Goal: Entertainment & Leisure: Consume media (video, audio)

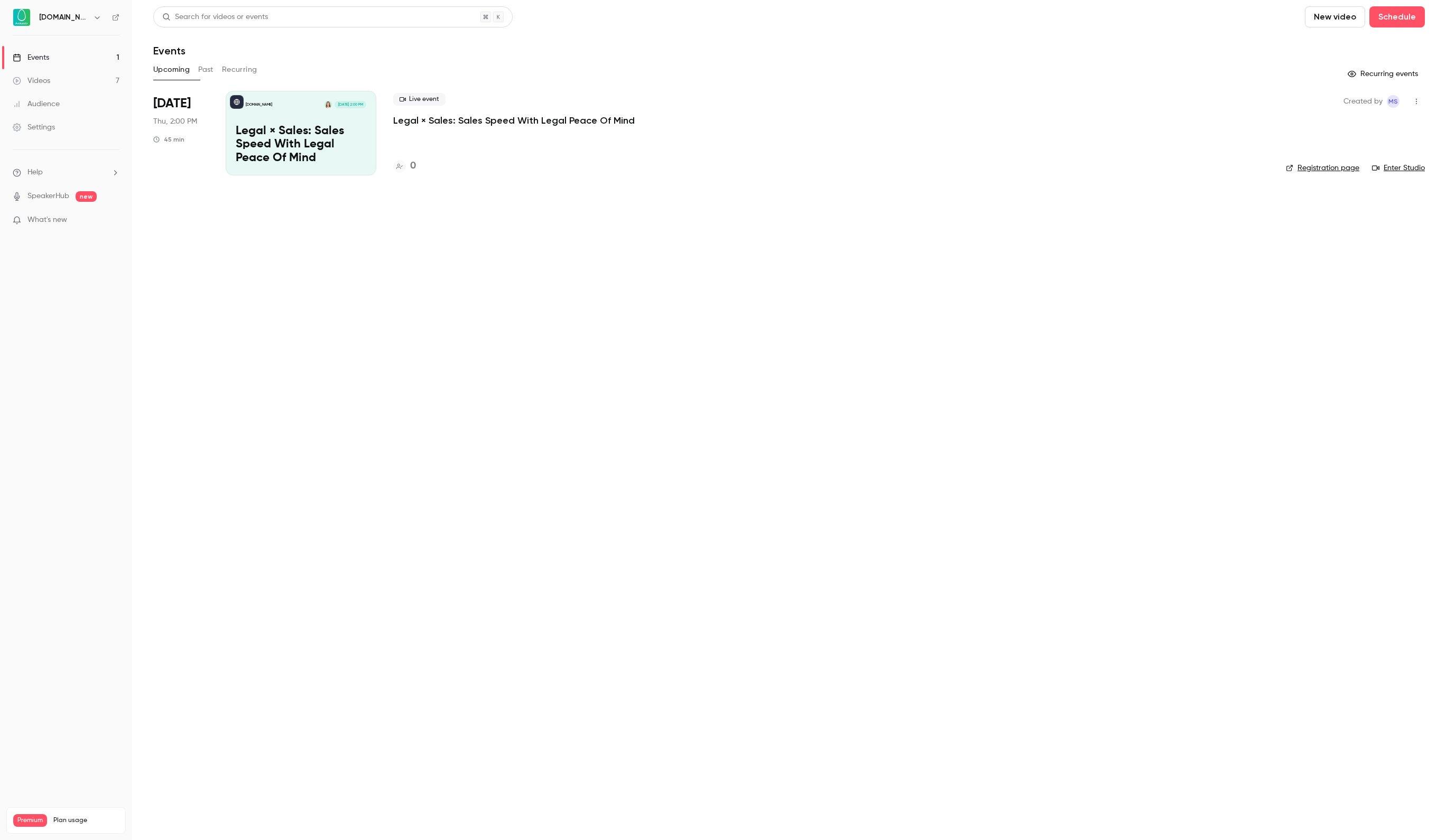
click at [53, 74] on link "Videos 7" at bounding box center [66, 81] width 132 height 23
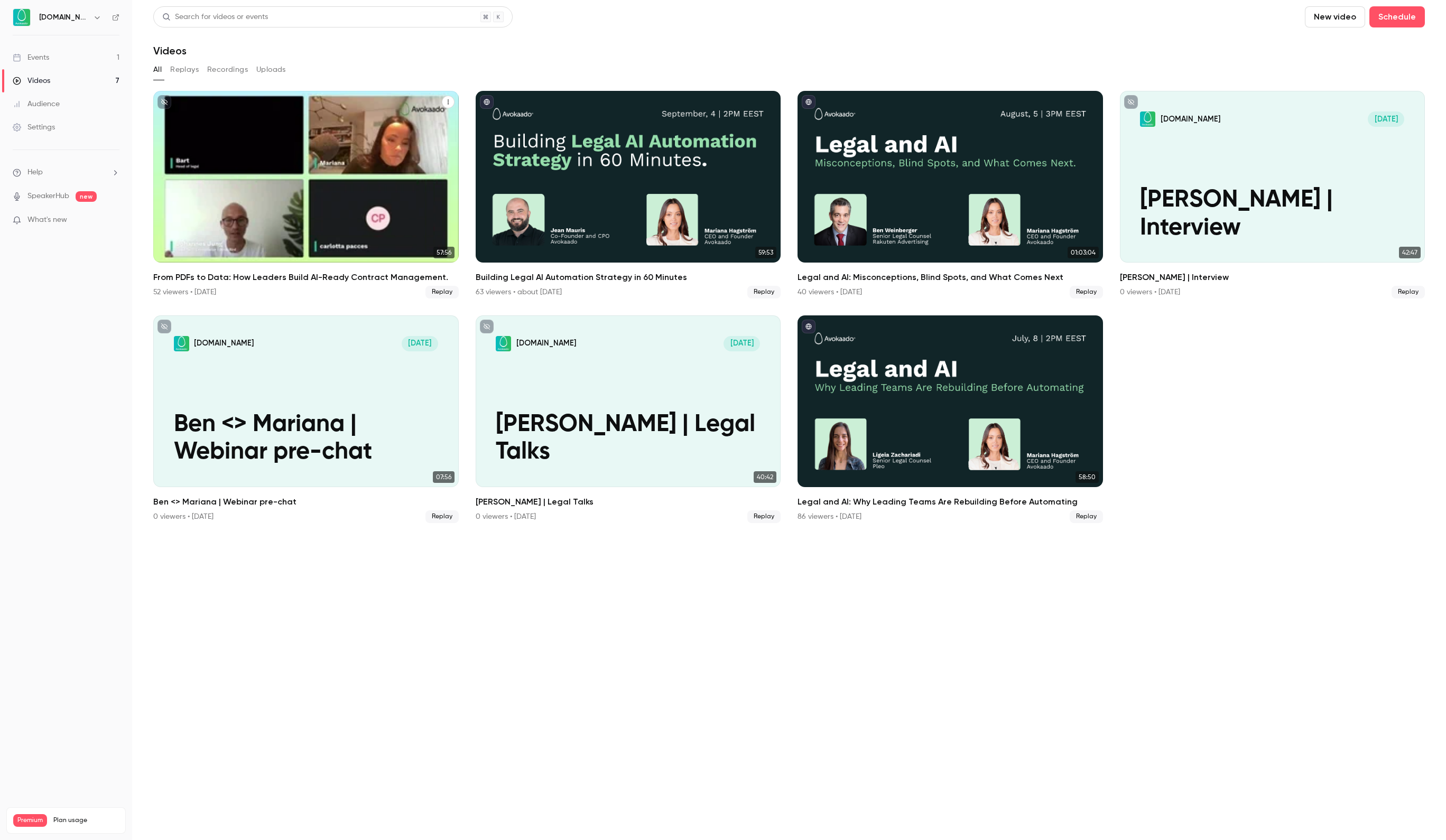
click at [263, 219] on div "From PDFs to Data: How Leaders Build AI-Ready Contract Management." at bounding box center [306, 177] width 305 height 172
click at [238, 280] on h2 "From PDFs to Data: How Leaders Build AI-Ready Contract Management." at bounding box center [306, 277] width 305 height 12
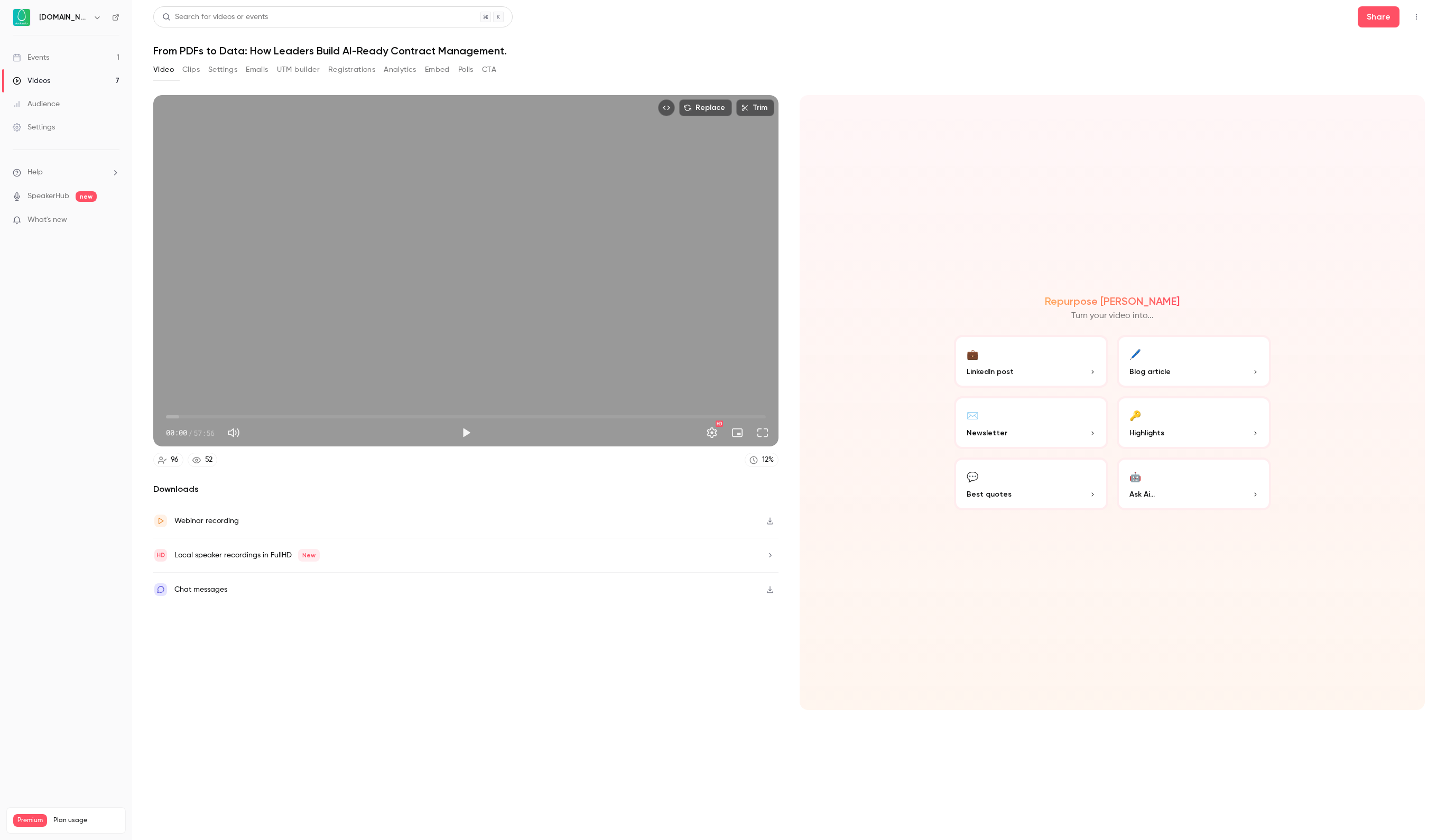
click at [769, 529] on button "button" at bounding box center [769, 520] width 17 height 17
